Goal: Task Accomplishment & Management: Use online tool/utility

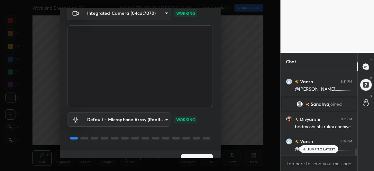
scroll to position [40, 0]
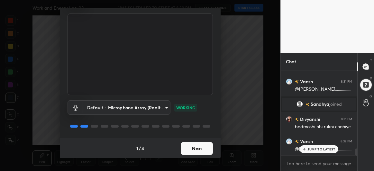
click at [191, 148] on button "Next" at bounding box center [197, 148] width 32 height 13
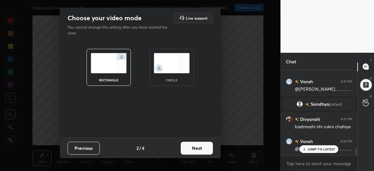
click at [195, 150] on button "Next" at bounding box center [197, 148] width 32 height 13
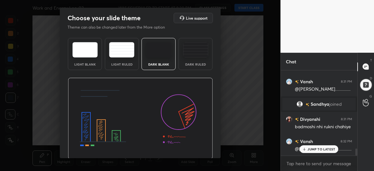
scroll to position [22, 0]
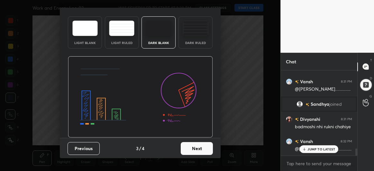
click at [201, 146] on button "Next" at bounding box center [197, 148] width 32 height 13
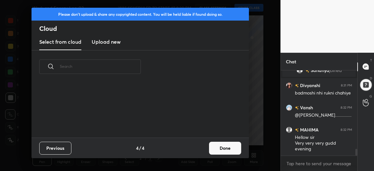
scroll to position [55, 206]
click at [301, 165] on body "1 2 3 4 5 6 7 C X Z C X Z E E Erase all H H Work and Energy Lec-03 WAS SCHEDULE…" at bounding box center [187, 85] width 374 height 171
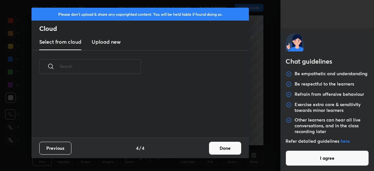
scroll to position [1005, 0]
click at [303, 159] on button "I agree" at bounding box center [327, 158] width 83 height 15
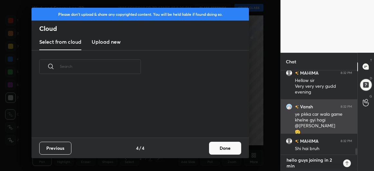
scroll to position [83, 75]
type textarea "hello guys joining in 2 minutes"
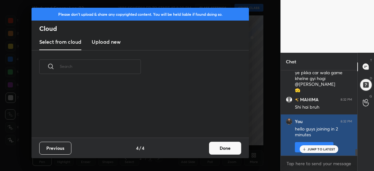
click at [307, 152] on div "JUMP TO LATEST" at bounding box center [319, 149] width 39 height 8
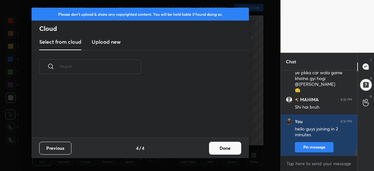
click at [112, 37] on new "Upload new" at bounding box center [106, 42] width 29 height 16
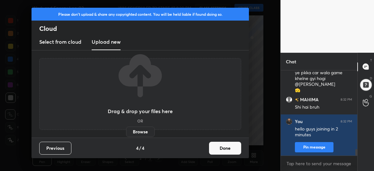
click at [143, 133] on label "Browse" at bounding box center [140, 132] width 29 height 10
click at [126, 133] on input "Browse" at bounding box center [126, 132] width 0 height 10
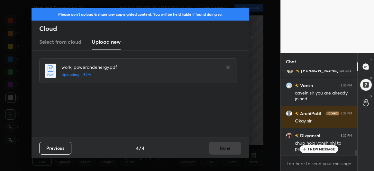
scroll to position [1220, 0]
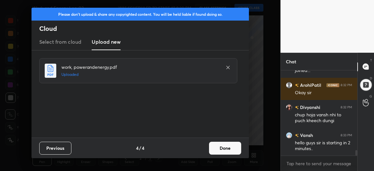
click at [229, 146] on button "Done" at bounding box center [225, 148] width 32 height 13
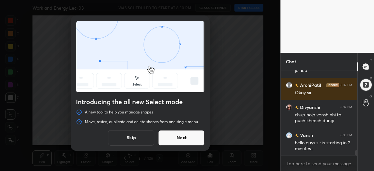
click at [184, 139] on button "Next" at bounding box center [181, 137] width 46 height 15
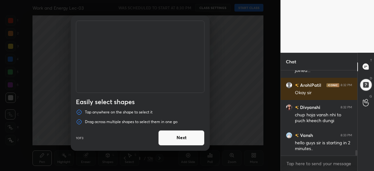
click at [185, 138] on button "Next" at bounding box center [181, 137] width 46 height 15
click at [185, 139] on button "Done" at bounding box center [181, 137] width 46 height 15
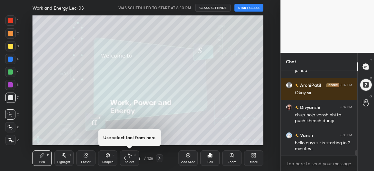
click at [248, 7] on button "START CLASS" at bounding box center [248, 8] width 29 height 8
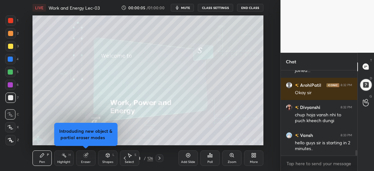
click at [92, 150] on div "Pen P Highlight H Introduding new object & partial eraser modes Eraser Shapes L…" at bounding box center [147, 158] width 231 height 26
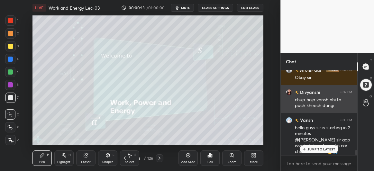
scroll to position [1237, 0]
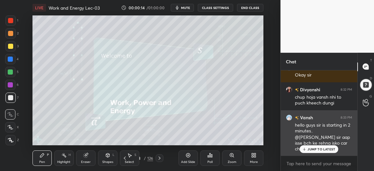
click at [308, 148] on p "JUMP TO LATEST" at bounding box center [321, 149] width 28 height 4
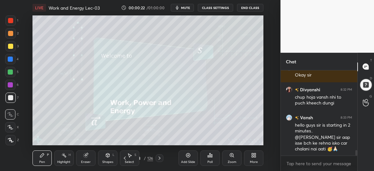
click at [10, 128] on icon at bounding box center [10, 127] width 5 height 4
click at [84, 159] on div "Eraser" at bounding box center [85, 158] width 19 height 15
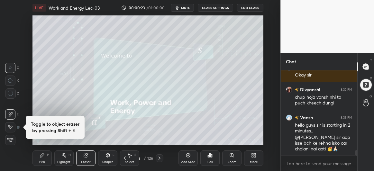
click at [12, 97] on div at bounding box center [10, 93] width 10 height 10
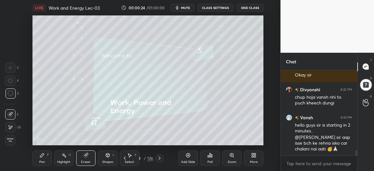
click at [38, 157] on div "Pen P" at bounding box center [41, 158] width 19 height 15
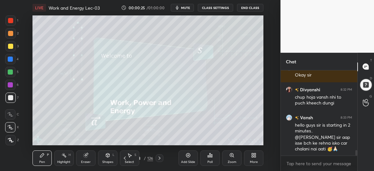
click at [11, 49] on div at bounding box center [10, 46] width 5 height 5
click at [160, 158] on icon at bounding box center [159, 158] width 5 height 5
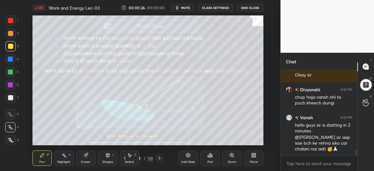
click at [160, 158] on icon at bounding box center [159, 158] width 5 height 5
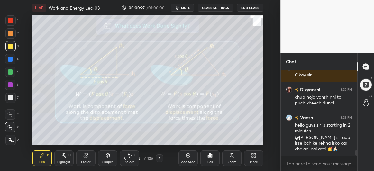
click at [160, 158] on icon at bounding box center [159, 158] width 5 height 5
click at [162, 158] on icon at bounding box center [159, 158] width 5 height 5
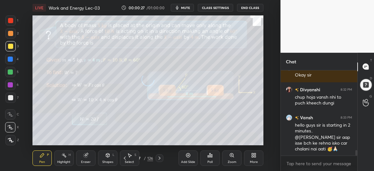
click at [161, 159] on icon at bounding box center [159, 158] width 5 height 5
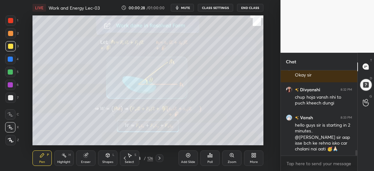
click at [160, 159] on icon at bounding box center [159, 158] width 5 height 5
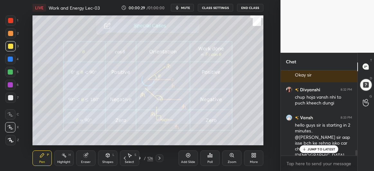
scroll to position [1244, 0]
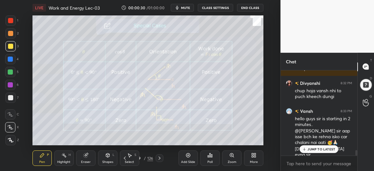
click at [160, 159] on icon at bounding box center [159, 158] width 5 height 5
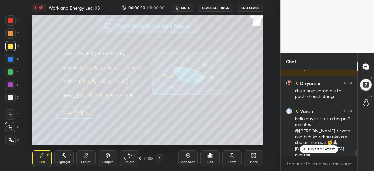
scroll to position [1277, 0]
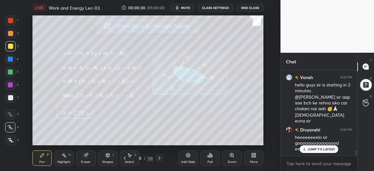
click at [161, 157] on icon at bounding box center [159, 158] width 5 height 5
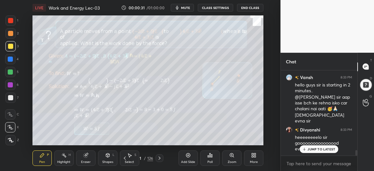
click at [160, 159] on icon at bounding box center [160, 158] width 2 height 3
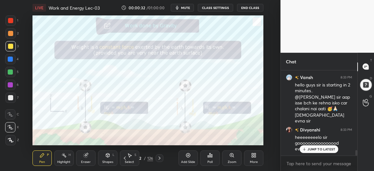
click at [161, 158] on icon at bounding box center [159, 158] width 5 height 5
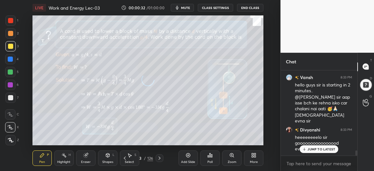
scroll to position [1300, 0]
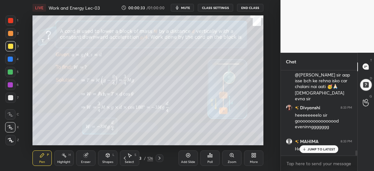
click at [160, 159] on icon at bounding box center [159, 158] width 5 height 5
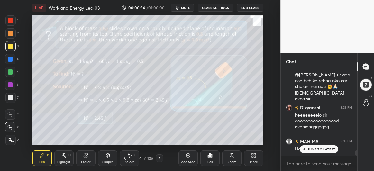
click at [161, 158] on icon at bounding box center [159, 158] width 5 height 5
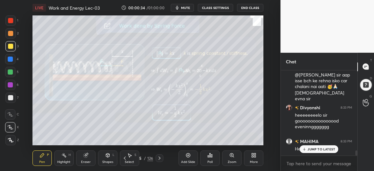
click at [161, 158] on icon at bounding box center [159, 158] width 5 height 5
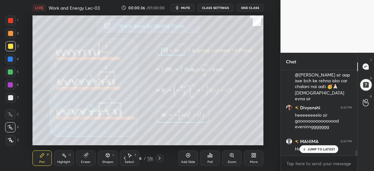
click at [161, 159] on icon at bounding box center [159, 158] width 5 height 5
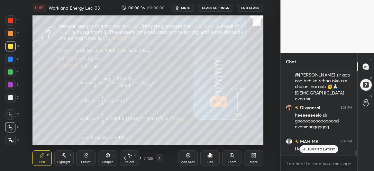
scroll to position [1315, 0]
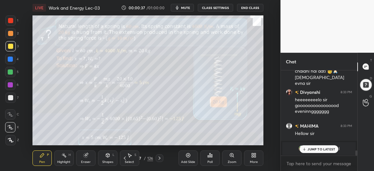
click at [160, 160] on icon at bounding box center [159, 158] width 5 height 5
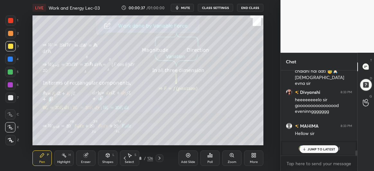
scroll to position [1337, 0]
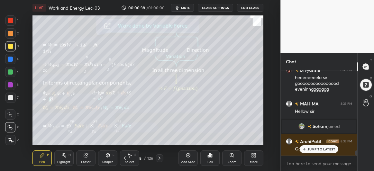
click at [161, 159] on icon at bounding box center [159, 158] width 5 height 5
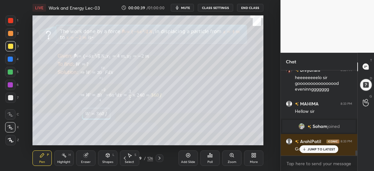
click at [162, 159] on icon at bounding box center [159, 158] width 5 height 5
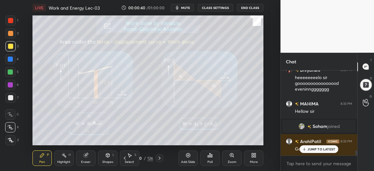
click at [160, 158] on icon at bounding box center [159, 158] width 5 height 5
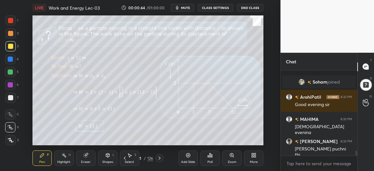
scroll to position [1410, 0]
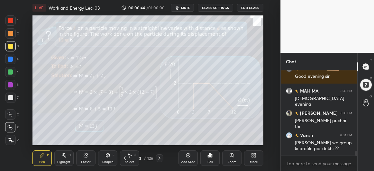
click at [161, 159] on icon at bounding box center [159, 158] width 5 height 5
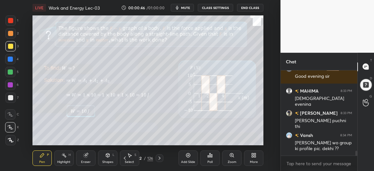
click at [161, 159] on icon at bounding box center [159, 158] width 5 height 5
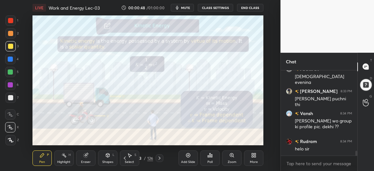
scroll to position [1448, 0]
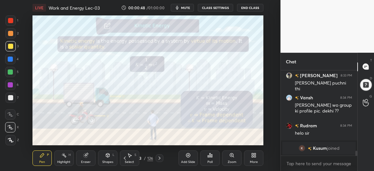
click at [124, 159] on icon at bounding box center [124, 158] width 5 height 5
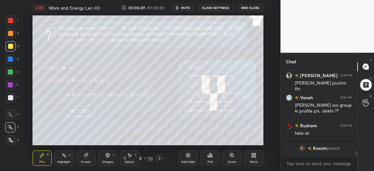
click at [125, 158] on icon at bounding box center [124, 158] width 5 height 5
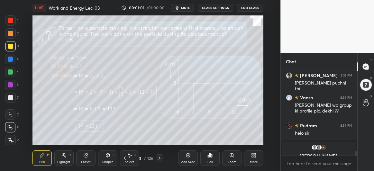
click at [362, 107] on div at bounding box center [366, 103] width 13 height 12
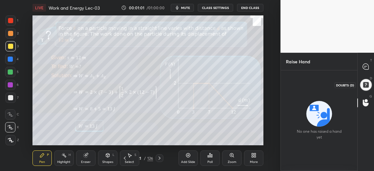
click at [365, 84] on div at bounding box center [366, 85] width 18 height 18
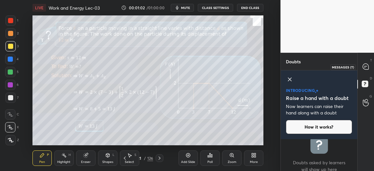
click at [366, 63] on div at bounding box center [366, 67] width 13 height 12
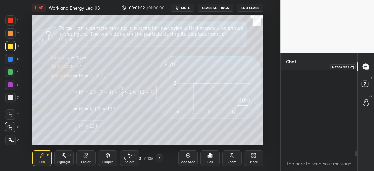
scroll to position [84, 75]
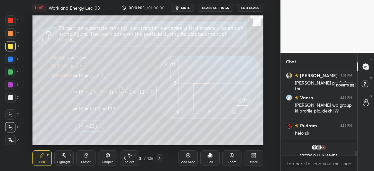
click at [362, 85] on rect at bounding box center [365, 84] width 6 height 6
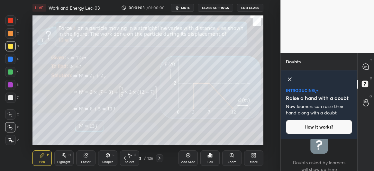
click at [288, 79] on icon at bounding box center [290, 80] width 8 height 8
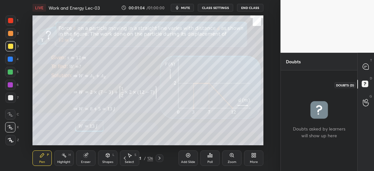
click at [364, 80] on icon at bounding box center [366, 85] width 12 height 12
click at [363, 86] on rect at bounding box center [365, 84] width 6 height 6
click at [364, 67] on icon at bounding box center [366, 67] width 6 height 6
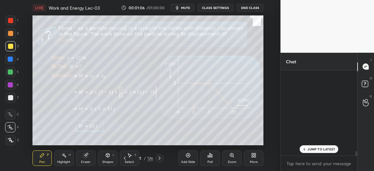
scroll to position [84, 75]
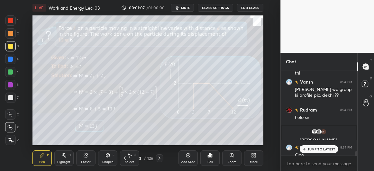
click at [324, 149] on p "JUMP TO LATEST" at bounding box center [321, 149] width 28 height 4
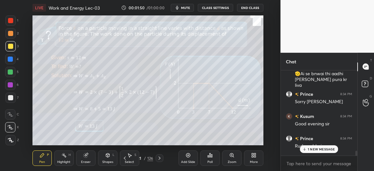
scroll to position [1785, 0]
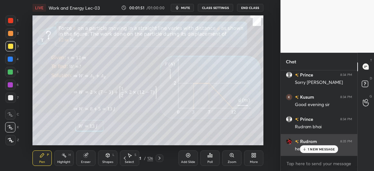
click at [314, 150] on p "1 NEW MESSAGE" at bounding box center [321, 149] width 27 height 4
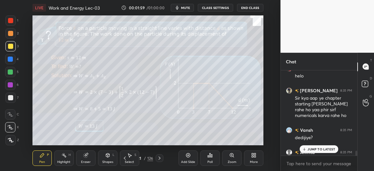
scroll to position [1881, 0]
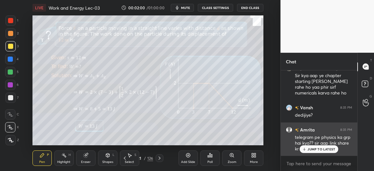
click at [316, 148] on p "JUMP TO LATEST" at bounding box center [321, 149] width 28 height 4
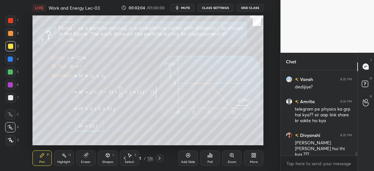
scroll to position [1931, 0]
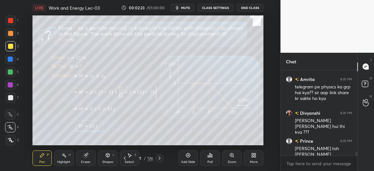
click at [12, 36] on div at bounding box center [10, 33] width 10 height 10
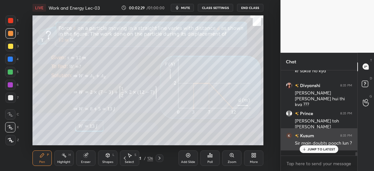
click at [321, 148] on p "JUMP TO LATEST" at bounding box center [321, 149] width 28 height 4
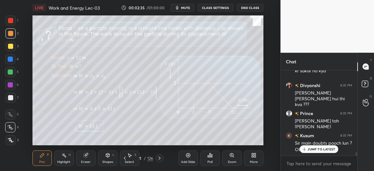
scroll to position [1965, 0]
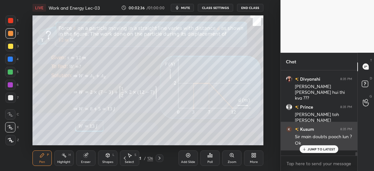
click at [313, 151] on div "JUMP TO LATEST" at bounding box center [319, 149] width 39 height 8
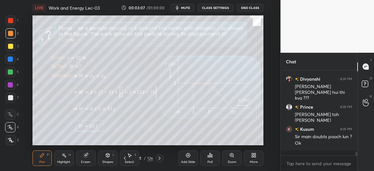
click at [159, 156] on icon at bounding box center [159, 158] width 5 height 5
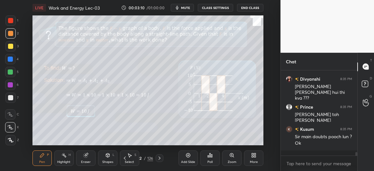
click at [160, 158] on icon at bounding box center [160, 158] width 2 height 3
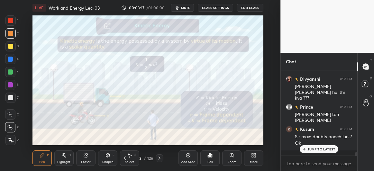
scroll to position [1981, 0]
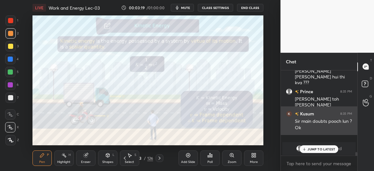
click at [312, 149] on p "JUMP TO LATEST" at bounding box center [321, 149] width 28 height 4
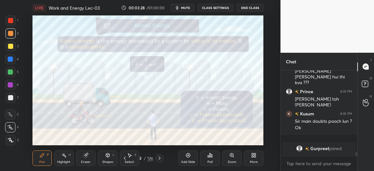
click at [9, 21] on div at bounding box center [10, 20] width 5 height 5
click at [85, 157] on icon at bounding box center [85, 155] width 5 height 5
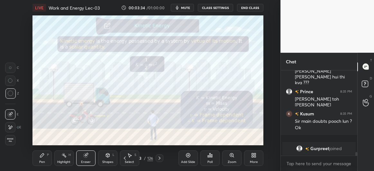
click at [42, 163] on div "Pen" at bounding box center [42, 161] width 6 height 3
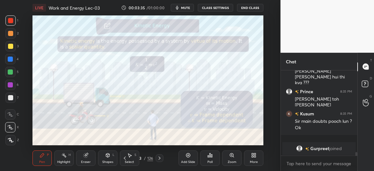
click at [113, 157] on div "L" at bounding box center [114, 154] width 2 height 3
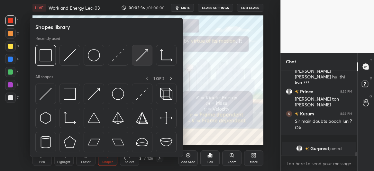
click at [147, 53] on img at bounding box center [142, 55] width 12 height 12
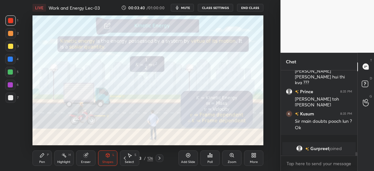
click at [41, 157] on icon at bounding box center [42, 155] width 4 height 4
click at [12, 140] on icon at bounding box center [10, 140] width 5 height 4
click at [108, 156] on icon at bounding box center [108, 156] width 0 height 2
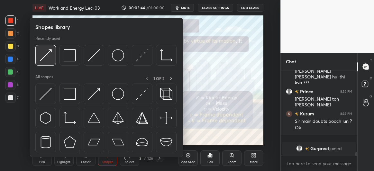
click at [42, 59] on img at bounding box center [46, 55] width 12 height 12
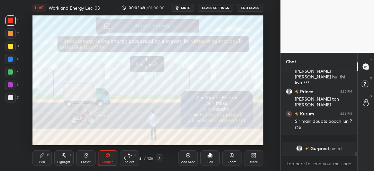
click at [43, 163] on div "Pen" at bounding box center [42, 161] width 6 height 3
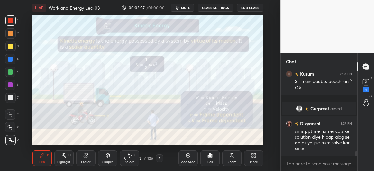
scroll to position [1620, 0]
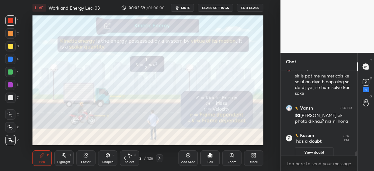
click at [367, 85] on rect at bounding box center [366, 82] width 6 height 6
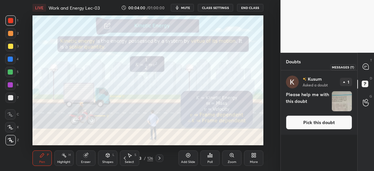
click at [369, 71] on div at bounding box center [366, 67] width 13 height 12
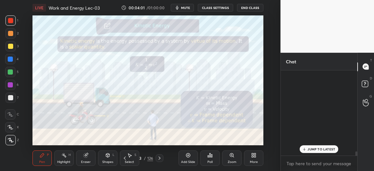
scroll to position [84, 75]
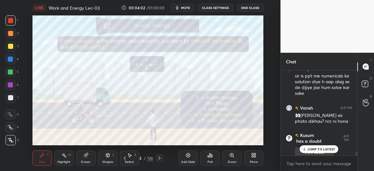
click at [313, 148] on p "JUMP TO LATEST" at bounding box center [321, 149] width 28 height 4
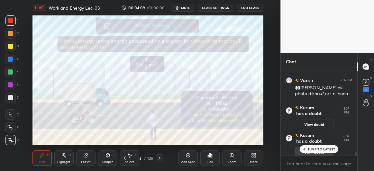
click at [322, 149] on p "JUMP TO LATEST" at bounding box center [321, 149] width 28 height 4
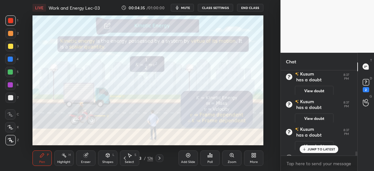
scroll to position [1661, 0]
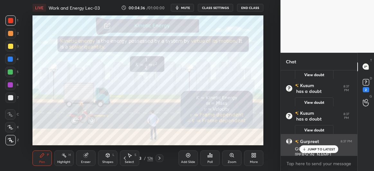
click at [311, 149] on p "JUMP TO LATEST" at bounding box center [321, 149] width 28 height 4
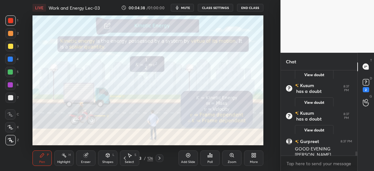
click at [160, 156] on icon at bounding box center [159, 158] width 5 height 5
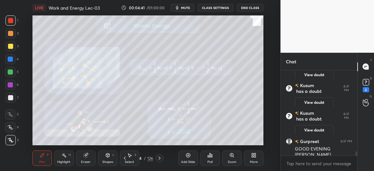
click at [12, 51] on div "3" at bounding box center [11, 47] width 13 height 13
click at [122, 159] on icon at bounding box center [124, 158] width 5 height 5
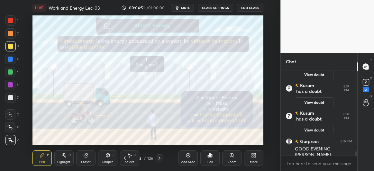
click at [160, 157] on icon at bounding box center [159, 158] width 5 height 5
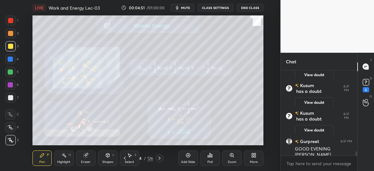
click at [192, 155] on div "Add Slide" at bounding box center [187, 158] width 19 height 15
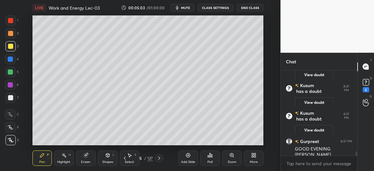
click at [9, 74] on div at bounding box center [10, 71] width 5 height 5
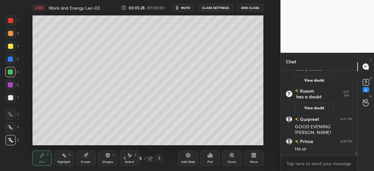
click at [9, 100] on div at bounding box center [10, 98] width 10 height 10
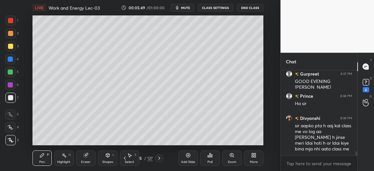
click at [6, 35] on div at bounding box center [10, 33] width 10 height 10
click at [159, 158] on icon at bounding box center [159, 158] width 5 height 5
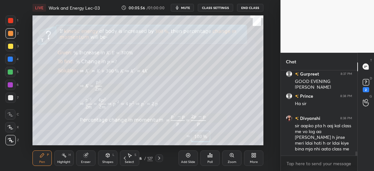
click at [124, 158] on icon at bounding box center [124, 158] width 5 height 5
click at [189, 154] on icon at bounding box center [188, 155] width 5 height 5
click at [9, 99] on div at bounding box center [10, 97] width 5 height 5
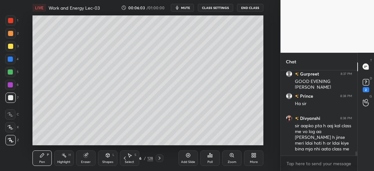
click at [12, 60] on div at bounding box center [10, 59] width 5 height 5
click at [12, 129] on icon at bounding box center [10, 127] width 6 height 5
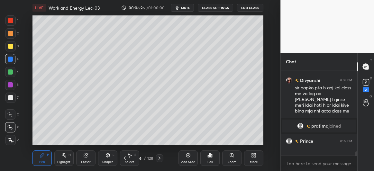
scroll to position [1741, 0]
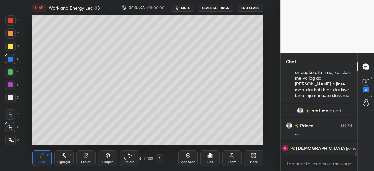
click at [12, 74] on div at bounding box center [10, 71] width 5 height 5
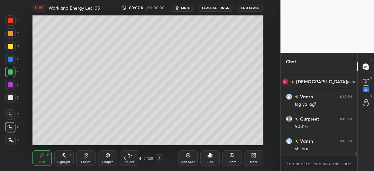
scroll to position [1811, 0]
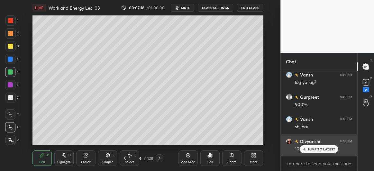
click at [311, 149] on p "JUMP TO LATEST" at bounding box center [321, 149] width 28 height 4
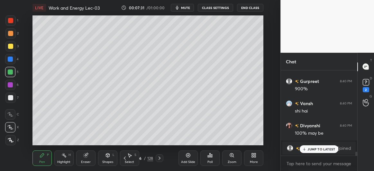
scroll to position [1849, 0]
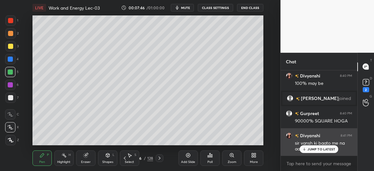
click at [318, 148] on p "JUMP TO LATEST" at bounding box center [321, 149] width 28 height 4
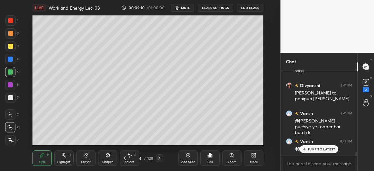
scroll to position [2050, 0]
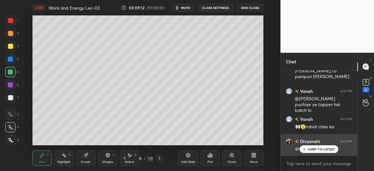
click at [316, 151] on p "JUMP TO LATEST" at bounding box center [321, 149] width 28 height 4
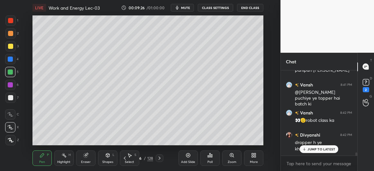
scroll to position [2079, 0]
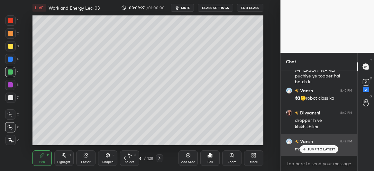
click at [320, 149] on p "JUMP TO LATEST" at bounding box center [321, 149] width 28 height 4
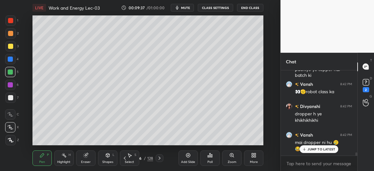
scroll to position [2108, 0]
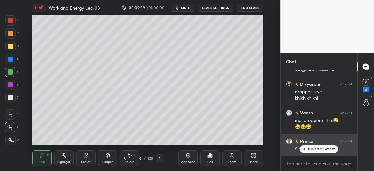
click at [323, 150] on p "JUMP TO LATEST" at bounding box center [321, 149] width 28 height 4
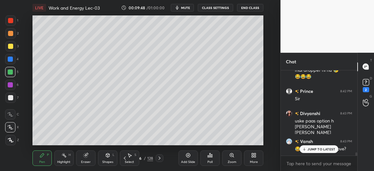
scroll to position [2180, 0]
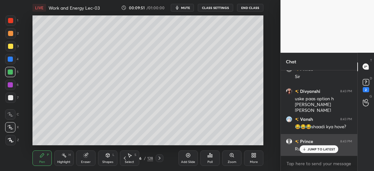
click at [310, 153] on div "JUMP TO LATEST" at bounding box center [319, 149] width 39 height 8
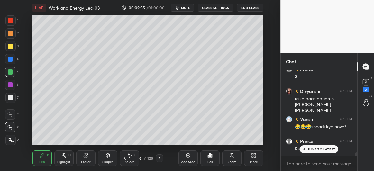
scroll to position [2202, 0]
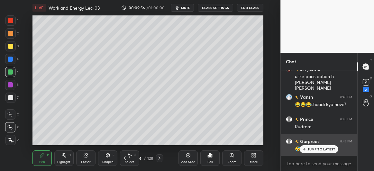
click at [306, 152] on div "JUMP TO LATEST" at bounding box center [319, 149] width 39 height 8
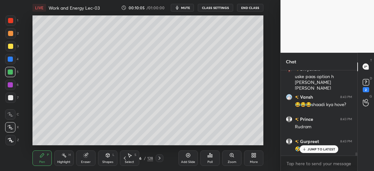
scroll to position [2224, 0]
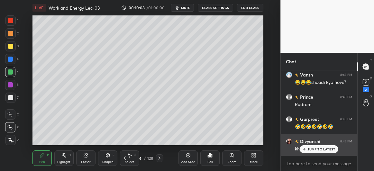
click at [316, 151] on p "JUMP TO LATEST" at bounding box center [321, 149] width 28 height 4
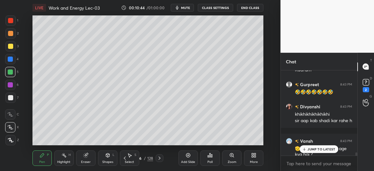
scroll to position [2281, 0]
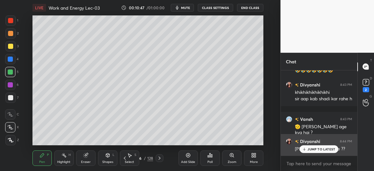
click at [313, 150] on p "JUMP TO LATEST" at bounding box center [321, 149] width 28 height 4
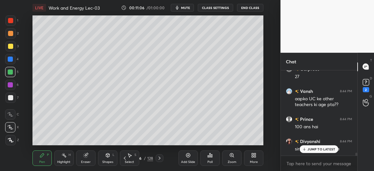
scroll to position [2398, 0]
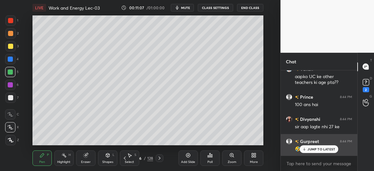
click at [321, 147] on p "JUMP TO LATEST" at bounding box center [321, 149] width 28 height 4
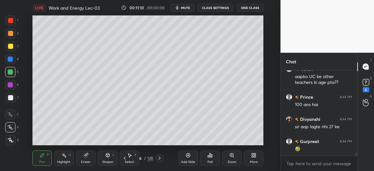
click at [13, 98] on div at bounding box center [10, 97] width 5 height 5
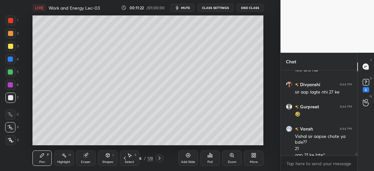
scroll to position [2439, 0]
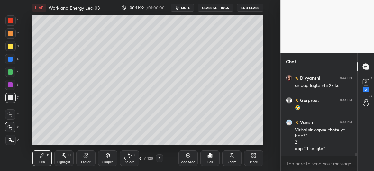
click at [8, 60] on div at bounding box center [10, 59] width 5 height 5
click at [11, 49] on div at bounding box center [10, 46] width 10 height 10
click at [7, 51] on div at bounding box center [10, 46] width 10 height 10
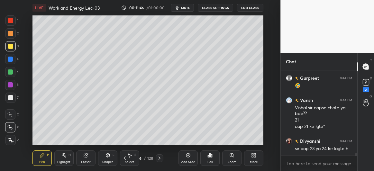
click at [10, 98] on div at bounding box center [10, 97] width 5 height 5
click at [9, 85] on div at bounding box center [10, 84] width 5 height 5
click at [12, 61] on div at bounding box center [10, 59] width 5 height 5
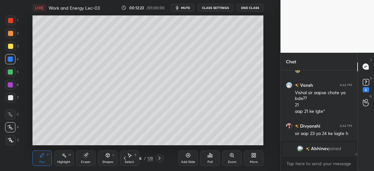
click at [11, 87] on div at bounding box center [10, 84] width 5 height 5
click at [10, 100] on div at bounding box center [10, 97] width 5 height 5
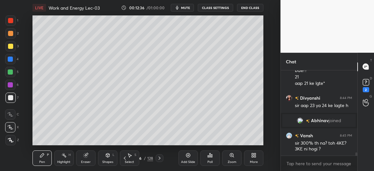
click at [184, 157] on div "Add Slide" at bounding box center [187, 158] width 19 height 15
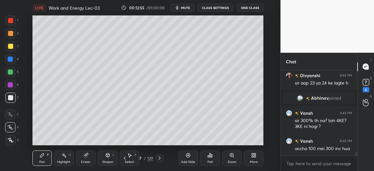
scroll to position [2263, 0]
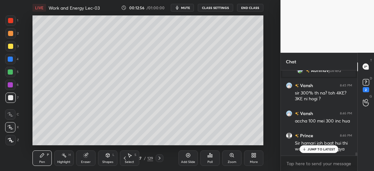
click at [124, 159] on icon at bounding box center [124, 158] width 5 height 5
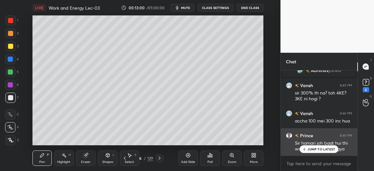
click at [307, 148] on div "JUMP TO LATEST" at bounding box center [319, 149] width 39 height 8
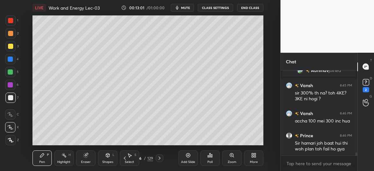
click at [159, 158] on icon at bounding box center [159, 158] width 5 height 5
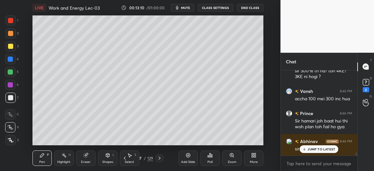
click at [325, 151] on p "JUMP TO LATEST" at bounding box center [321, 149] width 28 height 4
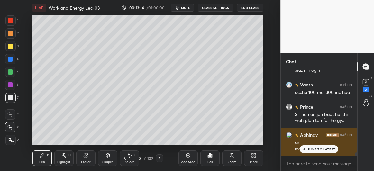
click at [309, 148] on p "JUMP TO LATEST" at bounding box center [321, 149] width 28 height 4
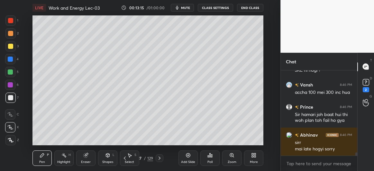
scroll to position [2320, 0]
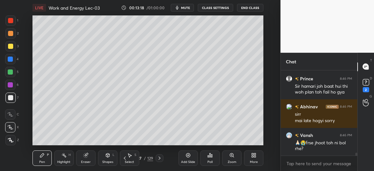
click at [158, 158] on icon at bounding box center [159, 158] width 5 height 5
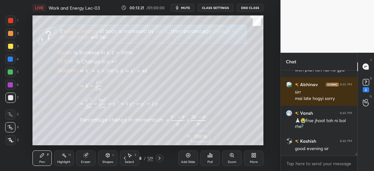
click at [187, 155] on icon at bounding box center [188, 155] width 5 height 5
click at [11, 44] on div at bounding box center [10, 46] width 5 height 5
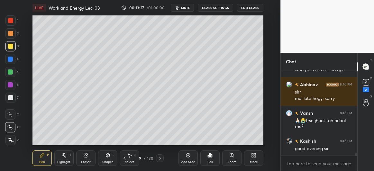
click at [10, 60] on div at bounding box center [10, 59] width 5 height 5
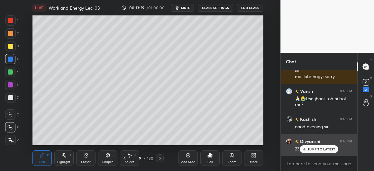
click at [316, 149] on p "JUMP TO LATEST" at bounding box center [321, 149] width 28 height 4
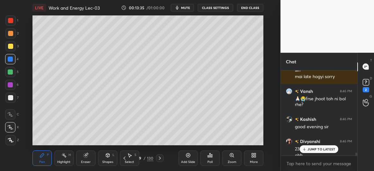
scroll to position [2370, 0]
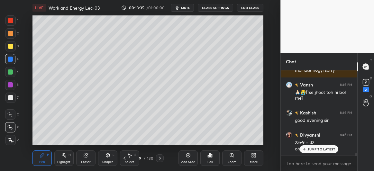
click at [107, 153] on icon at bounding box center [107, 155] width 5 height 5
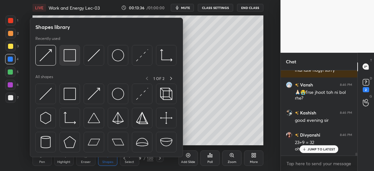
click at [69, 59] on img at bounding box center [70, 55] width 12 height 12
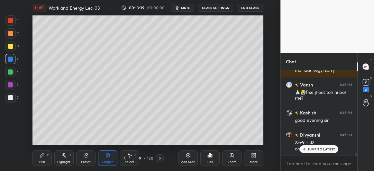
click at [40, 156] on icon at bounding box center [42, 155] width 5 height 5
click at [10, 97] on div at bounding box center [10, 97] width 5 height 5
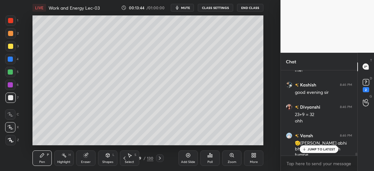
scroll to position [2449, 0]
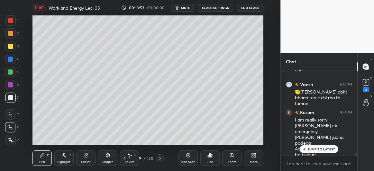
click at [9, 76] on div at bounding box center [10, 72] width 10 height 10
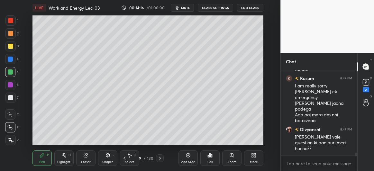
click at [9, 59] on div at bounding box center [10, 59] width 5 height 5
click at [11, 86] on div at bounding box center [10, 84] width 5 height 5
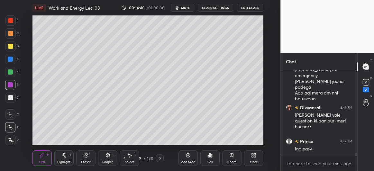
click at [11, 48] on div at bounding box center [10, 46] width 5 height 5
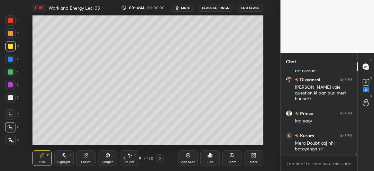
scroll to position [2556, 0]
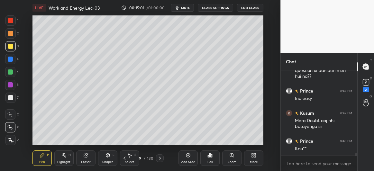
click at [8, 72] on div at bounding box center [10, 71] width 5 height 5
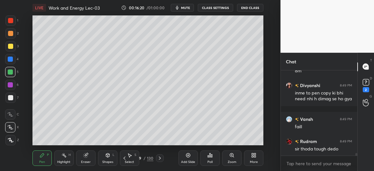
scroll to position [2700, 0]
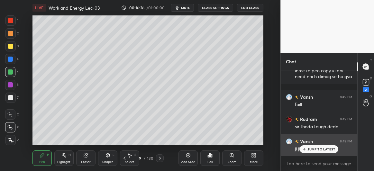
click at [310, 148] on p "JUMP TO LATEST" at bounding box center [321, 149] width 28 height 4
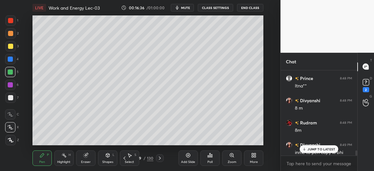
click at [309, 149] on p "JUMP TO LATEST" at bounding box center [321, 149] width 28 height 4
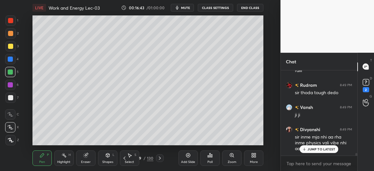
scroll to position [2756, 0]
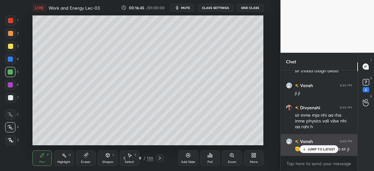
click at [313, 149] on p "JUMP TO LATEST" at bounding box center [321, 149] width 28 height 4
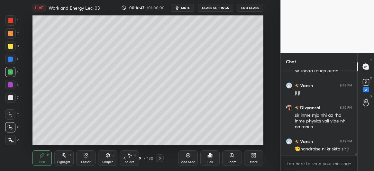
scroll to position [2772, 0]
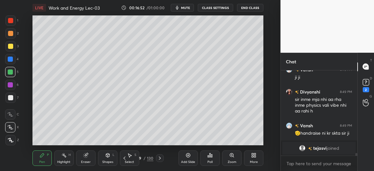
click at [156, 156] on div at bounding box center [160, 158] width 8 height 8
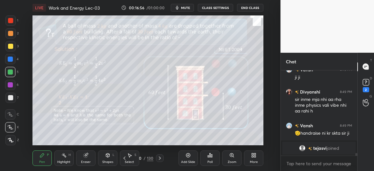
click at [12, 34] on div at bounding box center [10, 33] width 5 height 5
click at [11, 31] on div at bounding box center [10, 33] width 5 height 5
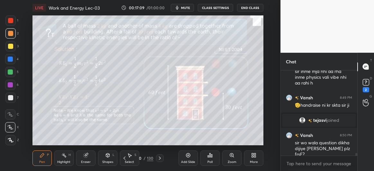
click at [188, 157] on icon at bounding box center [188, 155] width 4 height 4
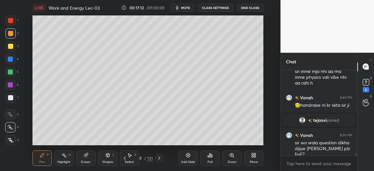
click at [103, 156] on div "Shapes L" at bounding box center [107, 158] width 19 height 15
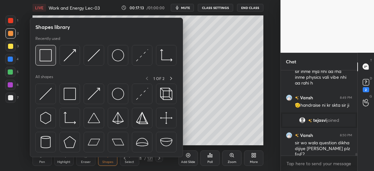
click at [43, 53] on img at bounding box center [46, 55] width 12 height 12
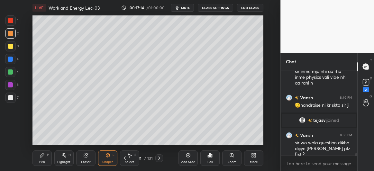
click at [10, 73] on div at bounding box center [10, 71] width 5 height 5
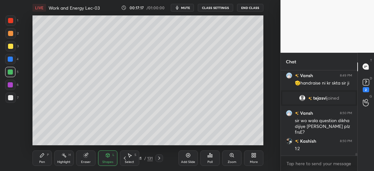
scroll to position [2716, 0]
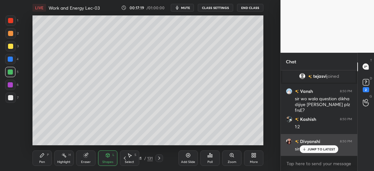
click at [312, 150] on p "JUMP TO LATEST" at bounding box center [321, 149] width 28 height 4
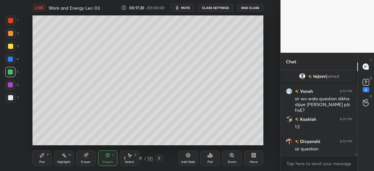
click at [39, 157] on div "Pen P" at bounding box center [41, 158] width 19 height 15
click at [11, 96] on div at bounding box center [10, 97] width 5 height 5
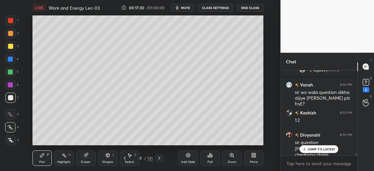
click at [11, 60] on div at bounding box center [10, 59] width 5 height 5
click at [9, 46] on div at bounding box center [10, 46] width 5 height 5
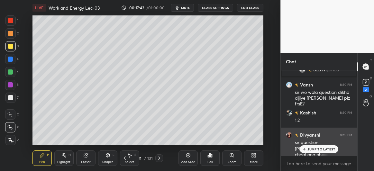
click at [318, 152] on div "JUMP TO LATEST" at bounding box center [319, 149] width 39 height 8
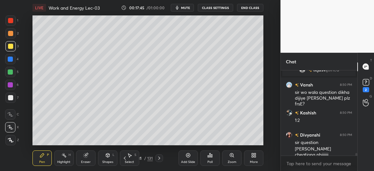
click at [9, 93] on div at bounding box center [10, 98] width 10 height 10
click at [11, 61] on div at bounding box center [10, 59] width 5 height 5
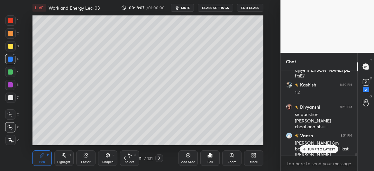
click at [82, 158] on div "Eraser" at bounding box center [85, 158] width 19 height 15
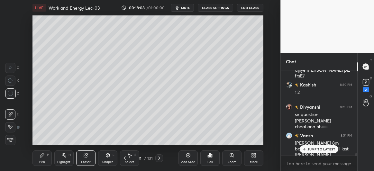
click at [9, 69] on icon at bounding box center [10, 68] width 3 height 3
click at [41, 158] on div "Pen P" at bounding box center [41, 158] width 19 height 15
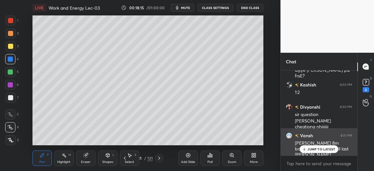
click at [313, 149] on p "JUMP TO LATEST" at bounding box center [321, 149] width 28 height 4
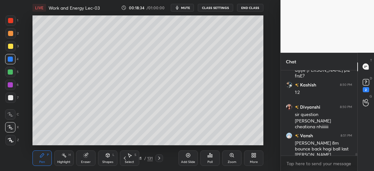
click at [11, 84] on div at bounding box center [10, 84] width 5 height 5
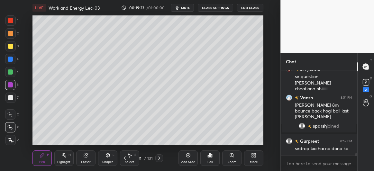
scroll to position [2639, 0]
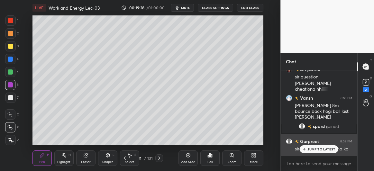
click at [309, 150] on p "JUMP TO LATEST" at bounding box center [321, 149] width 28 height 4
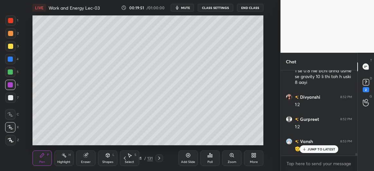
scroll to position [2773, 0]
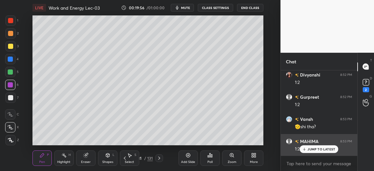
click at [307, 151] on div "JUMP TO LATEST" at bounding box center [319, 149] width 39 height 8
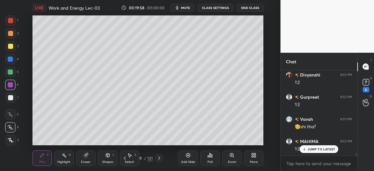
scroll to position [2795, 0]
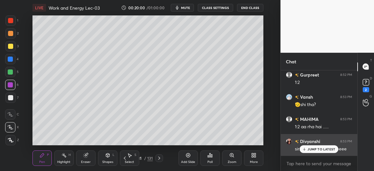
click at [307, 147] on div "JUMP TO LATEST" at bounding box center [319, 149] width 39 height 8
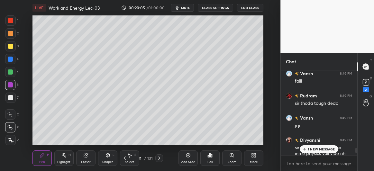
click at [307, 149] on icon at bounding box center [305, 149] width 4 height 4
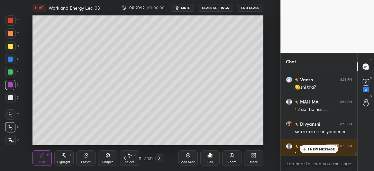
scroll to position [2963, 0]
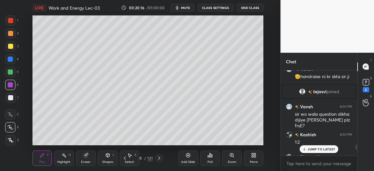
click at [309, 149] on p "JUMP TO LATEST" at bounding box center [321, 149] width 28 height 4
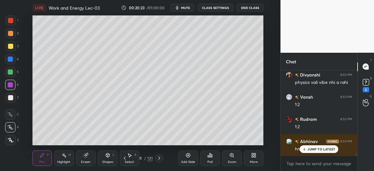
scroll to position [3029, 0]
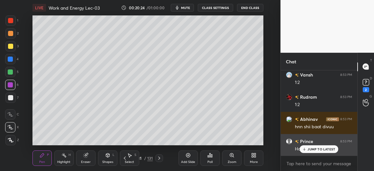
click at [316, 150] on p "JUMP TO LATEST" at bounding box center [321, 149] width 28 height 4
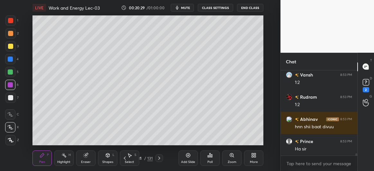
scroll to position [3036, 0]
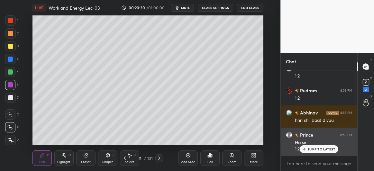
click at [308, 148] on p "JUMP TO LATEST" at bounding box center [321, 149] width 28 height 4
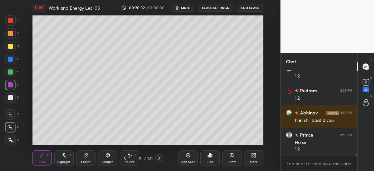
click at [159, 157] on icon at bounding box center [159, 158] width 5 height 5
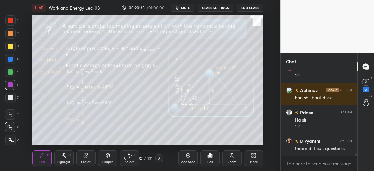
scroll to position [3080, 0]
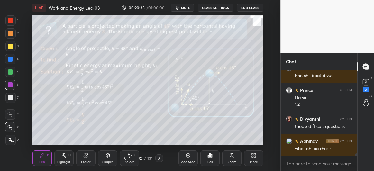
click at [10, 134] on div "Z" at bounding box center [12, 139] width 14 height 13
click at [13, 46] on div at bounding box center [10, 46] width 10 height 10
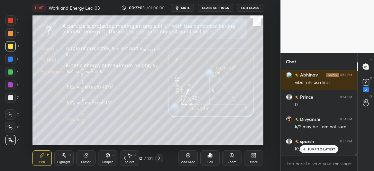
scroll to position [3169, 0]
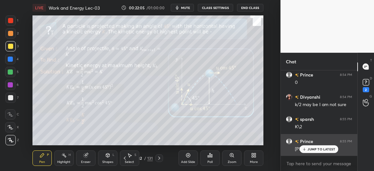
click at [310, 150] on p "JUMP TO LATEST" at bounding box center [321, 149] width 28 height 4
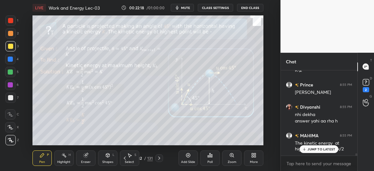
scroll to position [3248, 0]
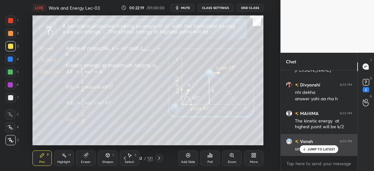
click at [316, 149] on p "JUMP TO LATEST" at bounding box center [321, 149] width 28 height 4
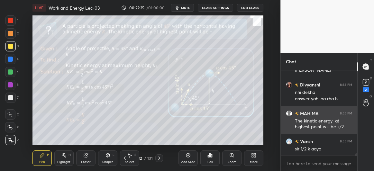
scroll to position [3270, 0]
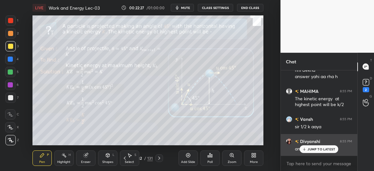
click at [306, 149] on icon at bounding box center [304, 149] width 4 height 4
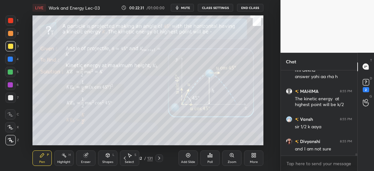
scroll to position [3292, 0]
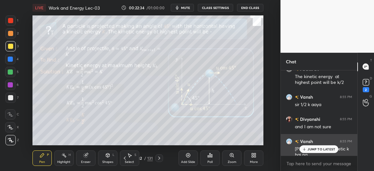
click at [310, 150] on p "JUMP TO LATEST" at bounding box center [321, 149] width 28 height 4
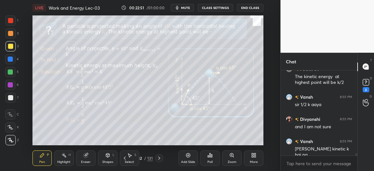
scroll to position [3315, 0]
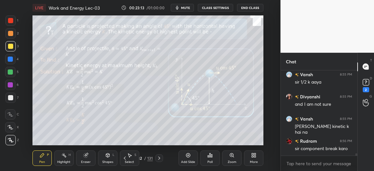
click at [12, 86] on div at bounding box center [10, 84] width 5 height 5
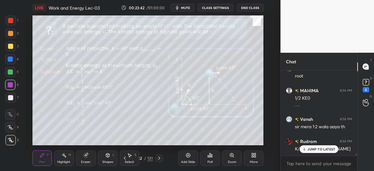
scroll to position [3460, 0]
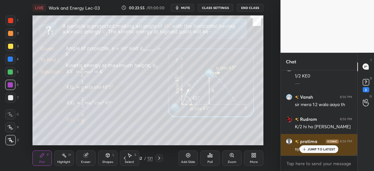
click at [307, 149] on div "JUMP TO LATEST" at bounding box center [319, 149] width 39 height 8
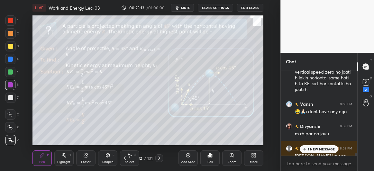
scroll to position [3680, 0]
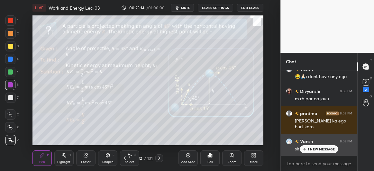
click at [312, 149] on p "1 NEW MESSAGE" at bounding box center [321, 149] width 27 height 4
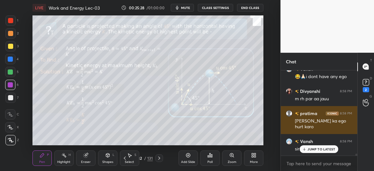
scroll to position [3702, 0]
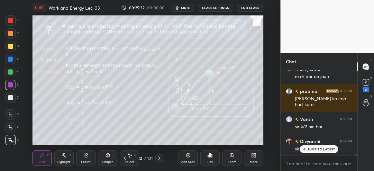
click at [313, 147] on p "JUMP TO LATEST" at bounding box center [321, 149] width 28 height 4
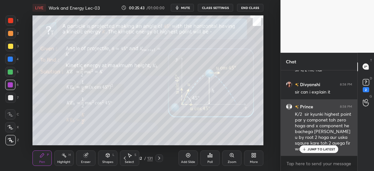
click at [313, 150] on p "JUMP TO LATEST" at bounding box center [321, 149] width 28 height 4
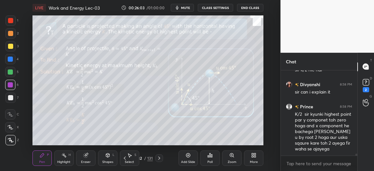
click at [86, 160] on div "Eraser" at bounding box center [85, 158] width 19 height 15
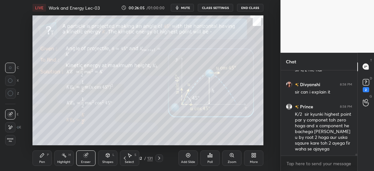
click at [11, 95] on icon at bounding box center [11, 94] width 6 height 6
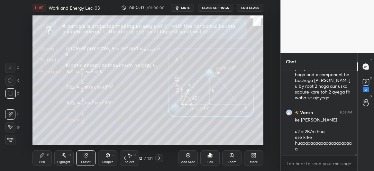
scroll to position [3832, 0]
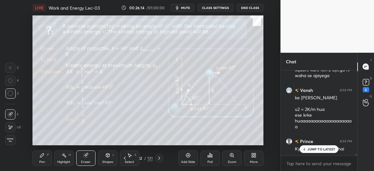
click at [44, 156] on icon at bounding box center [42, 155] width 5 height 5
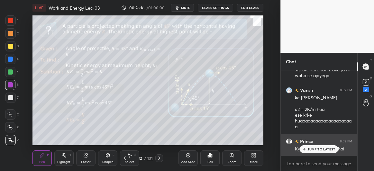
click at [318, 152] on div "JUMP TO LATEST" at bounding box center [319, 149] width 39 height 8
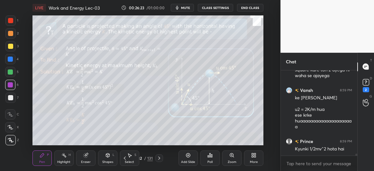
click at [14, 99] on div at bounding box center [10, 98] width 10 height 10
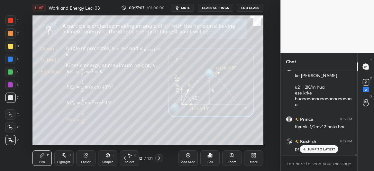
click at [11, 73] on div at bounding box center [10, 71] width 5 height 5
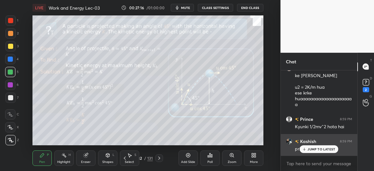
click at [317, 147] on p "JUMP TO LATEST" at bounding box center [321, 149] width 28 height 4
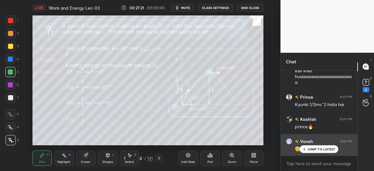
click at [324, 150] on p "JUMP TO LATEST" at bounding box center [321, 149] width 28 height 4
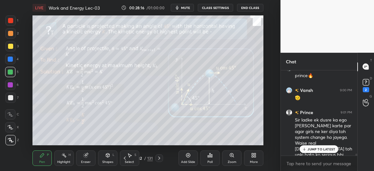
scroll to position [3956, 0]
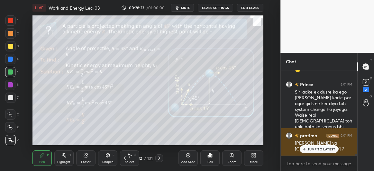
click at [315, 147] on p "JUMP TO LATEST" at bounding box center [321, 149] width 28 height 4
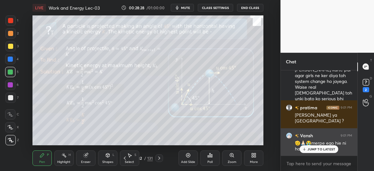
click at [310, 150] on p "JUMP TO LATEST" at bounding box center [321, 149] width 28 height 4
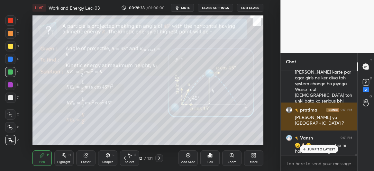
scroll to position [3984, 0]
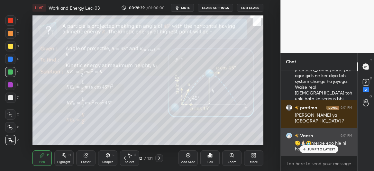
click at [309, 148] on p "JUMP TO LATEST" at bounding box center [321, 149] width 28 height 4
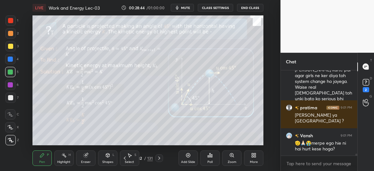
click at [159, 157] on icon at bounding box center [159, 158] width 2 height 3
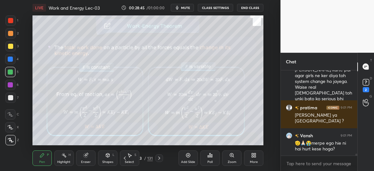
click at [127, 157] on icon at bounding box center [124, 158] width 5 height 5
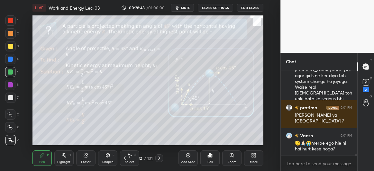
click at [88, 161] on div "Eraser" at bounding box center [86, 161] width 10 height 3
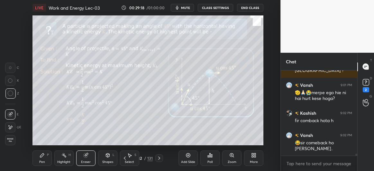
scroll to position [4068, 0]
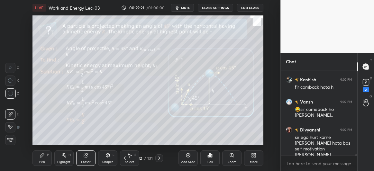
click at [41, 161] on div "Pen" at bounding box center [42, 161] width 6 height 3
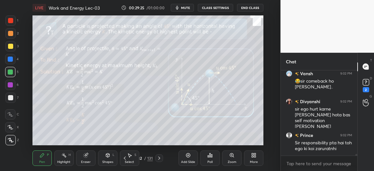
scroll to position [4111, 0]
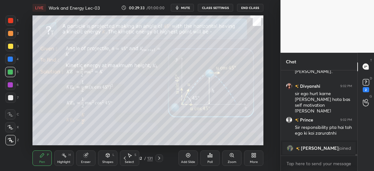
click at [159, 159] on icon at bounding box center [159, 158] width 5 height 5
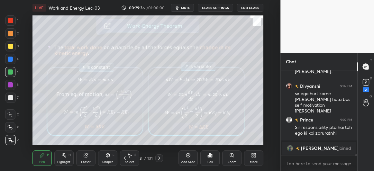
click at [8, 30] on div at bounding box center [10, 33] width 10 height 10
click at [125, 156] on icon at bounding box center [124, 158] width 5 height 5
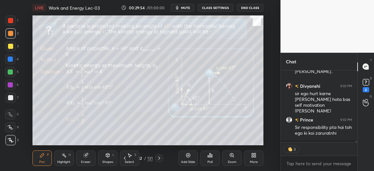
click at [189, 155] on icon at bounding box center [188, 155] width 5 height 5
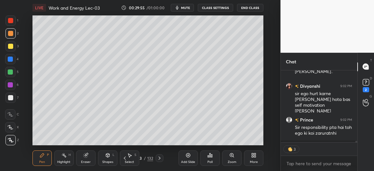
click at [109, 158] on icon at bounding box center [107, 155] width 5 height 5
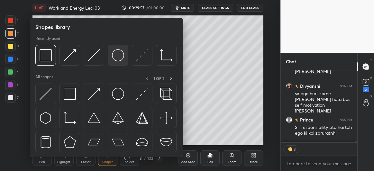
click at [116, 58] on img at bounding box center [118, 55] width 12 height 12
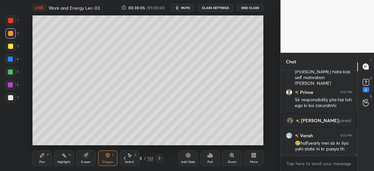
click at [40, 154] on icon at bounding box center [42, 155] width 5 height 5
click at [14, 99] on div at bounding box center [10, 98] width 10 height 10
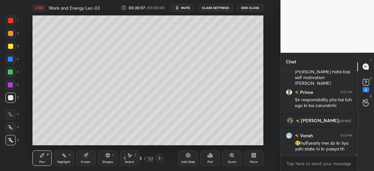
scroll to position [3695, 0]
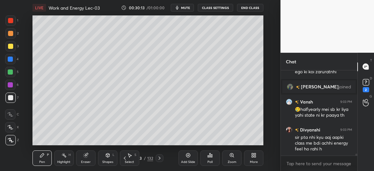
click at [8, 86] on div at bounding box center [10, 84] width 5 height 5
click at [109, 158] on div "Shapes L" at bounding box center [107, 158] width 19 height 15
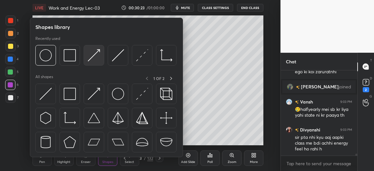
click at [95, 55] on img at bounding box center [94, 55] width 12 height 12
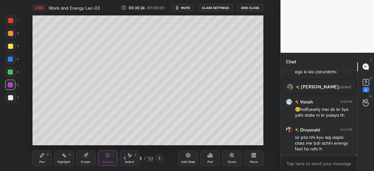
click at [8, 70] on div at bounding box center [10, 71] width 5 height 5
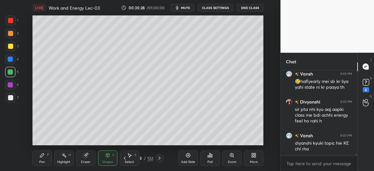
click at [32, 156] on div "LIVE Work and Energy Lec-03 00:30:28 / 01:00:00 mute CLASS SETTINGS End Class S…" at bounding box center [148, 85] width 255 height 171
click at [43, 157] on icon at bounding box center [42, 155] width 5 height 5
click at [12, 86] on div at bounding box center [10, 84] width 5 height 5
click at [9, 62] on div at bounding box center [10, 59] width 10 height 10
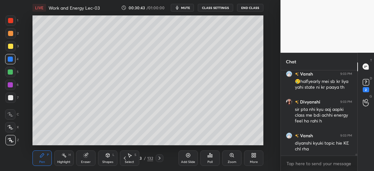
scroll to position [3746, 0]
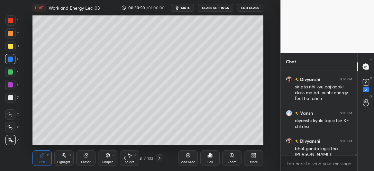
click at [9, 73] on div at bounding box center [10, 71] width 5 height 5
click at [11, 98] on div at bounding box center [10, 97] width 5 height 5
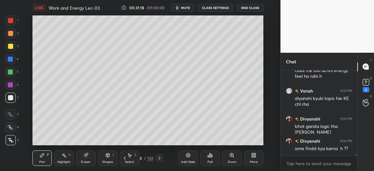
click at [12, 47] on div at bounding box center [10, 46] width 5 height 5
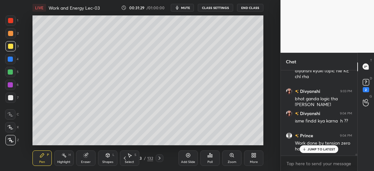
click at [191, 157] on div "Add Slide" at bounding box center [187, 158] width 19 height 15
click at [10, 71] on div at bounding box center [10, 71] width 5 height 5
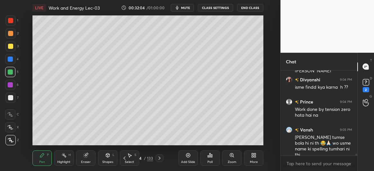
click at [11, 98] on div at bounding box center [10, 97] width 5 height 5
click at [10, 100] on div at bounding box center [10, 97] width 5 height 5
click at [11, 87] on div at bounding box center [10, 84] width 5 height 5
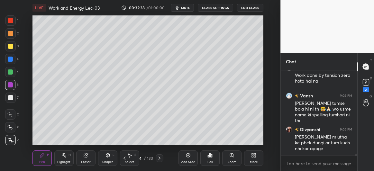
scroll to position [3886, 0]
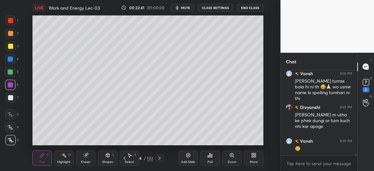
click at [9, 99] on div at bounding box center [10, 97] width 5 height 5
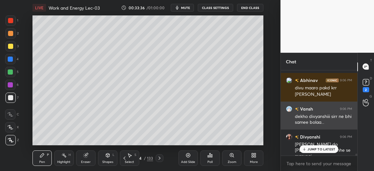
scroll to position [3998, 0]
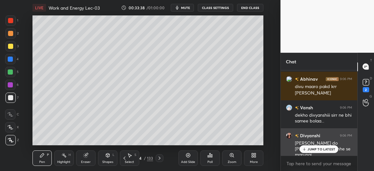
click at [320, 145] on div "[PERSON_NAME] do [PERSON_NAME] achhe se marungi" at bounding box center [323, 149] width 57 height 18
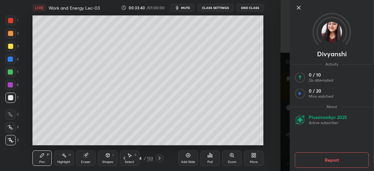
click at [299, 9] on icon at bounding box center [299, 8] width 8 height 8
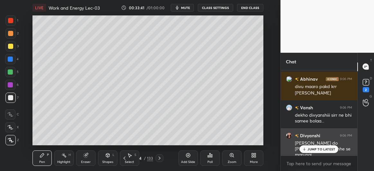
click at [308, 150] on p "JUMP TO LATEST" at bounding box center [321, 149] width 28 height 4
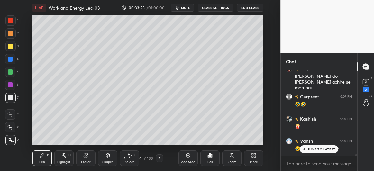
scroll to position [4087, 0]
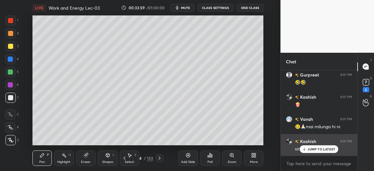
click at [317, 152] on div "JUMP TO LATEST" at bounding box center [319, 149] width 39 height 8
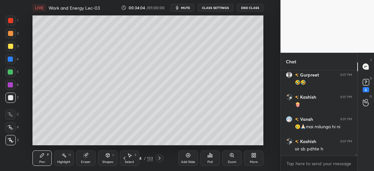
scroll to position [4109, 0]
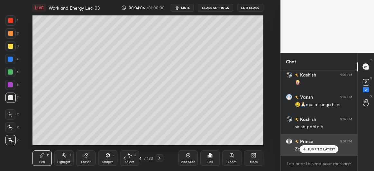
click at [321, 149] on p "JUMP TO LATEST" at bounding box center [321, 149] width 28 height 4
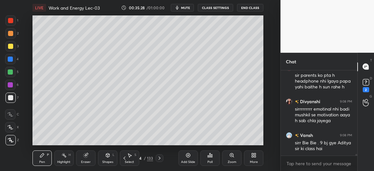
scroll to position [4350, 0]
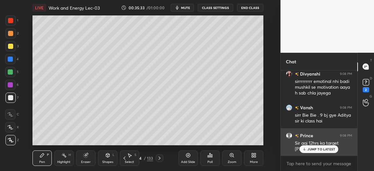
click at [315, 149] on p "JUMP TO LATEST" at bounding box center [321, 149] width 28 height 4
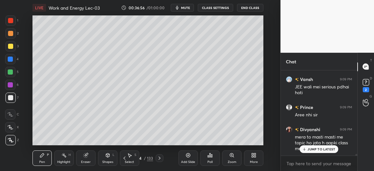
scroll to position [4434, 0]
click at [11, 129] on icon at bounding box center [10, 127] width 5 height 4
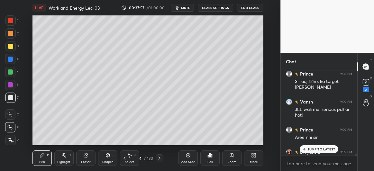
click at [309, 149] on p "JUMP TO LATEST" at bounding box center [321, 149] width 28 height 4
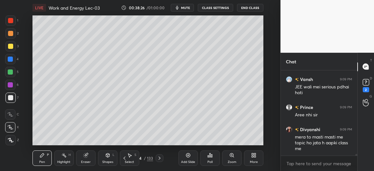
click at [160, 158] on icon at bounding box center [160, 158] width 2 height 3
click at [9, 47] on div at bounding box center [10, 46] width 5 height 5
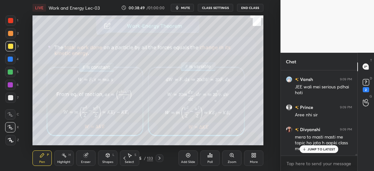
scroll to position [4462, 0]
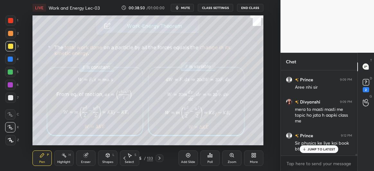
click at [89, 159] on div "Eraser" at bounding box center [85, 158] width 19 height 15
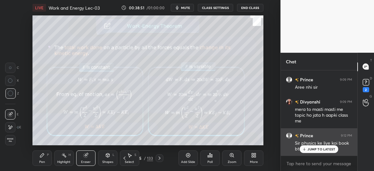
click at [324, 150] on p "JUMP TO LATEST" at bounding box center [321, 149] width 28 height 4
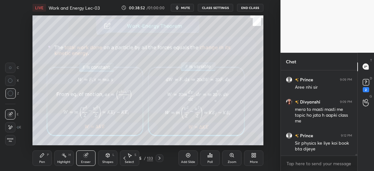
click at [43, 158] on div "Pen P" at bounding box center [41, 158] width 19 height 15
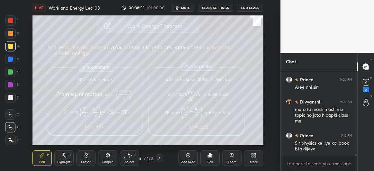
click at [85, 156] on icon at bounding box center [86, 155] width 4 height 4
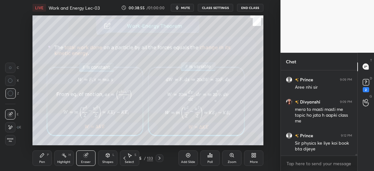
click at [44, 158] on icon at bounding box center [42, 155] width 5 height 5
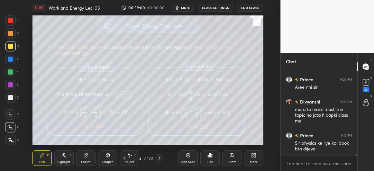
scroll to position [4474, 0]
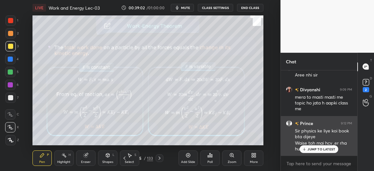
click at [313, 150] on p "JUMP TO LATEST" at bounding box center [321, 149] width 28 height 4
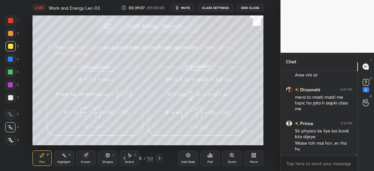
scroll to position [4502, 0]
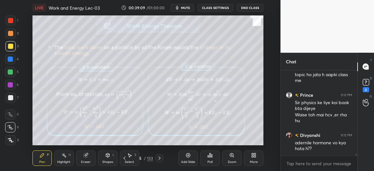
click at [160, 157] on icon at bounding box center [159, 158] width 5 height 5
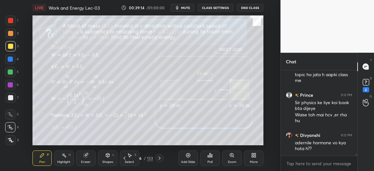
click at [89, 154] on div "Eraser" at bounding box center [85, 158] width 19 height 15
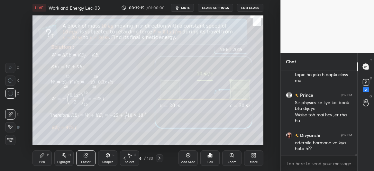
click at [42, 157] on icon at bounding box center [42, 155] width 5 height 5
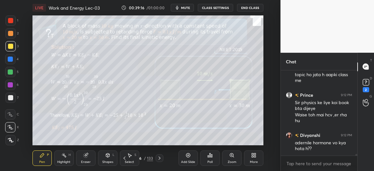
click at [13, 143] on div at bounding box center [10, 140] width 10 height 10
click at [12, 142] on div at bounding box center [10, 140] width 10 height 10
click at [7, 50] on div at bounding box center [10, 46] width 10 height 10
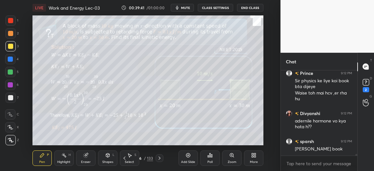
scroll to position [4552, 0]
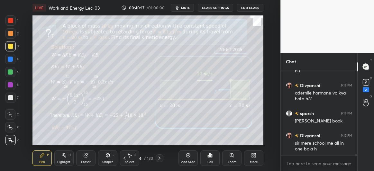
click at [8, 57] on div at bounding box center [10, 59] width 5 height 5
click at [10, 74] on div at bounding box center [10, 71] width 5 height 5
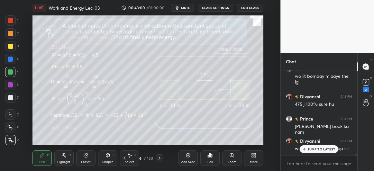
scroll to position [4758, 0]
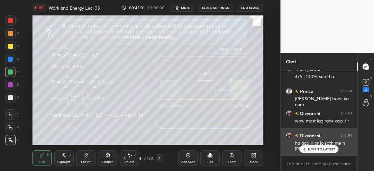
click at [315, 148] on p "JUMP TO LATEST" at bounding box center [321, 149] width 28 height 4
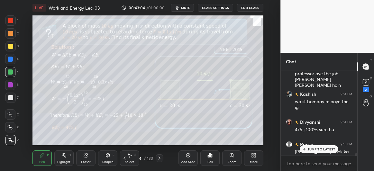
click at [311, 148] on p "JUMP TO LATEST" at bounding box center [321, 149] width 28 height 4
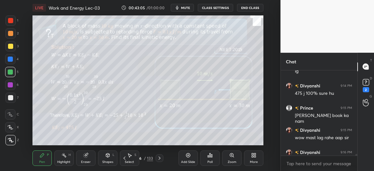
scroll to position [4737, 0]
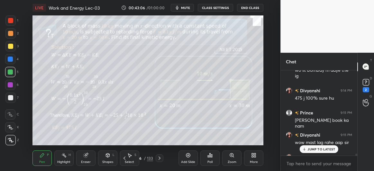
click at [308, 149] on p "JUMP TO LATEST" at bounding box center [321, 149] width 28 height 4
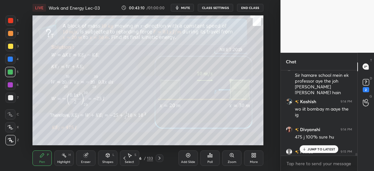
click at [307, 149] on icon at bounding box center [304, 149] width 4 height 4
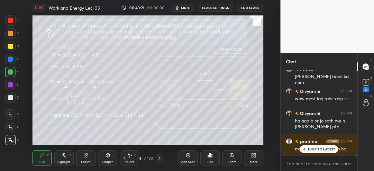
scroll to position [4803, 0]
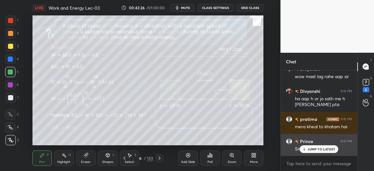
click at [313, 150] on p "JUMP TO LATEST" at bounding box center [321, 149] width 28 height 4
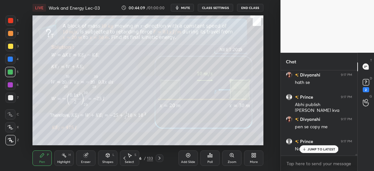
scroll to position [4936, 0]
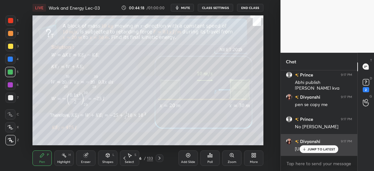
click at [315, 149] on p "JUMP TO LATEST" at bounding box center [321, 149] width 28 height 4
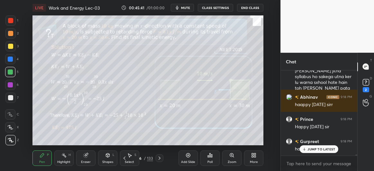
scroll to position [5149, 0]
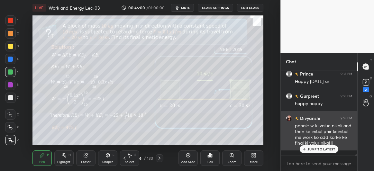
click at [322, 151] on div "JUMP TO LATEST" at bounding box center [319, 149] width 39 height 8
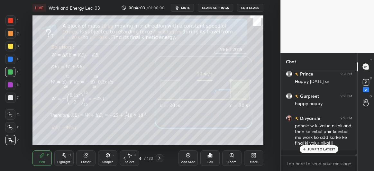
scroll to position [5171, 0]
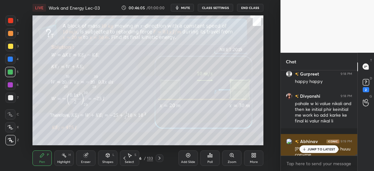
click at [319, 150] on p "JUMP TO LATEST" at bounding box center [321, 149] width 28 height 4
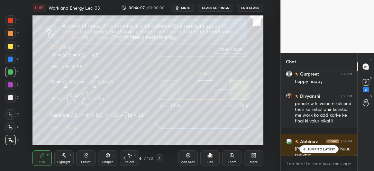
scroll to position [5178, 0]
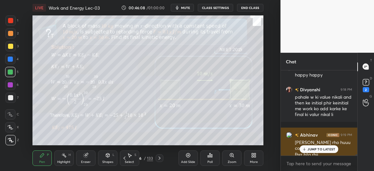
click at [318, 149] on p "JUMP TO LATEST" at bounding box center [321, 149] width 28 height 4
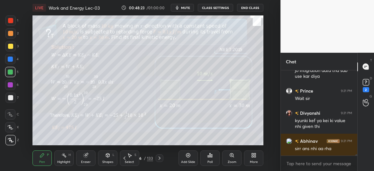
scroll to position [5329, 0]
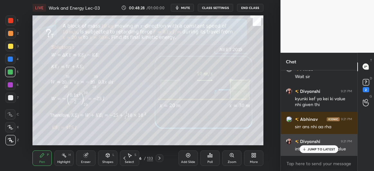
click at [309, 150] on p "JUMP TO LATEST" at bounding box center [321, 149] width 28 height 4
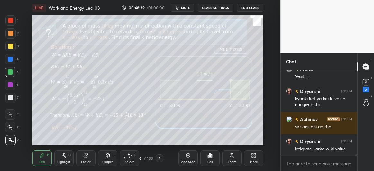
click at [10, 99] on div at bounding box center [10, 97] width 5 height 5
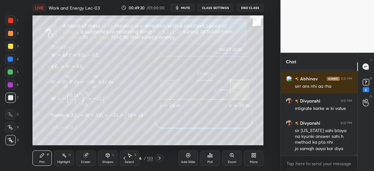
scroll to position [5376, 0]
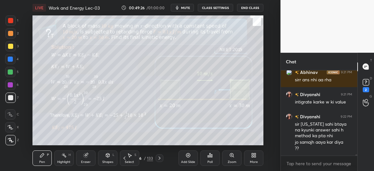
click at [214, 142] on div "Poll" at bounding box center [209, 158] width 19 height 36
click at [188, 159] on div "Add Slide" at bounding box center [187, 158] width 19 height 15
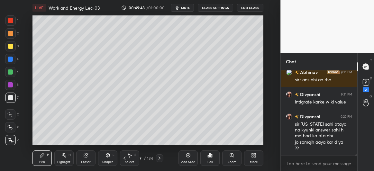
click at [13, 85] on div at bounding box center [10, 85] width 10 height 10
click at [10, 47] on div at bounding box center [10, 46] width 5 height 5
click at [84, 157] on icon at bounding box center [85, 155] width 5 height 5
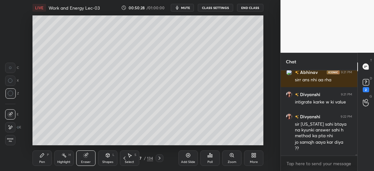
click at [41, 160] on div "Pen" at bounding box center [42, 161] width 6 height 3
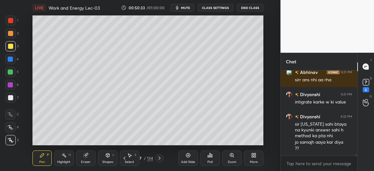
click at [88, 154] on icon at bounding box center [87, 154] width 4 height 3
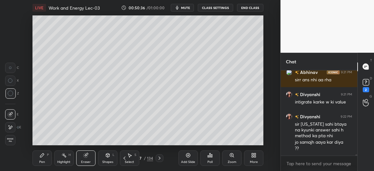
click at [40, 159] on div "Pen P" at bounding box center [41, 158] width 19 height 15
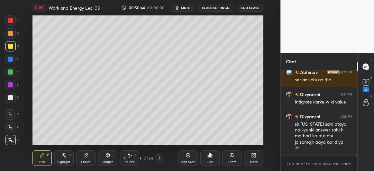
click at [9, 98] on div at bounding box center [10, 97] width 5 height 5
click at [124, 157] on icon at bounding box center [124, 158] width 5 height 5
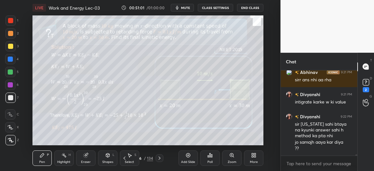
click at [158, 158] on icon at bounding box center [159, 158] width 5 height 5
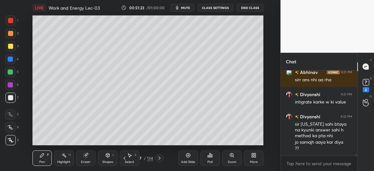
click at [10, 73] on div at bounding box center [10, 71] width 5 height 5
click at [124, 160] on icon at bounding box center [124, 158] width 5 height 5
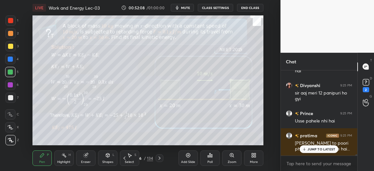
scroll to position [5504, 0]
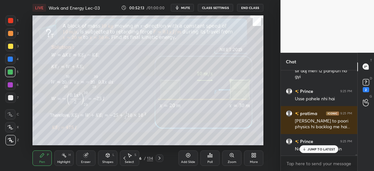
click at [314, 154] on div "Prince 9:25 PM No sir foundation mein" at bounding box center [319, 145] width 77 height 22
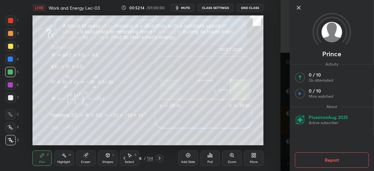
click at [298, 6] on icon at bounding box center [299, 8] width 8 height 8
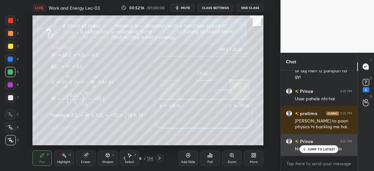
click at [313, 149] on p "JUMP TO LATEST" at bounding box center [321, 149] width 28 height 4
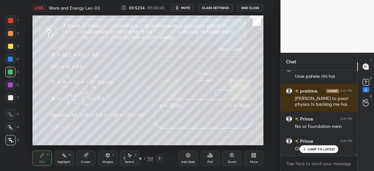
scroll to position [5554, 0]
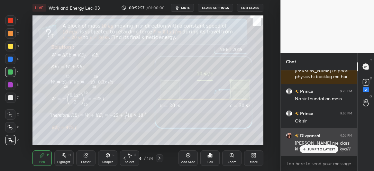
click at [314, 150] on p "JUMP TO LATEST" at bounding box center [321, 149] width 28 height 4
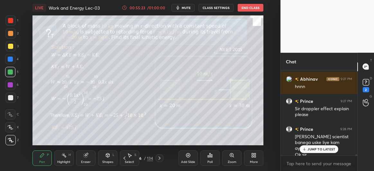
scroll to position [5779, 0]
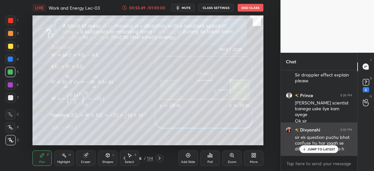
click at [315, 150] on p "JUMP TO LATEST" at bounding box center [321, 149] width 28 height 4
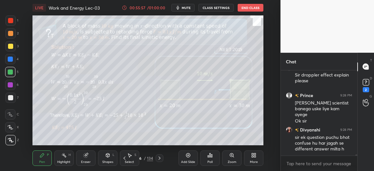
scroll to position [5801, 0]
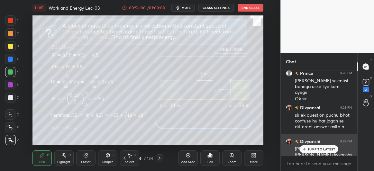
click at [321, 148] on p "JUMP TO LATEST" at bounding box center [321, 149] width 28 height 4
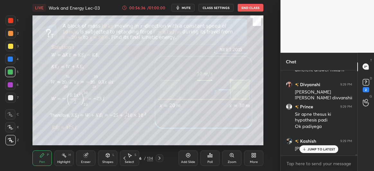
scroll to position [5892, 0]
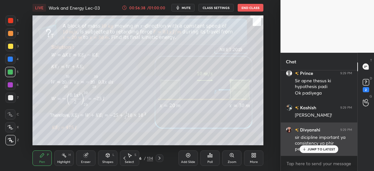
click at [314, 150] on p "JUMP TO LATEST" at bounding box center [321, 149] width 28 height 4
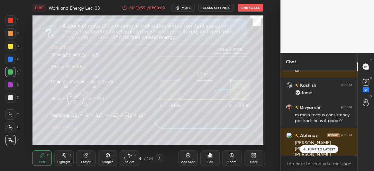
scroll to position [6171, 0]
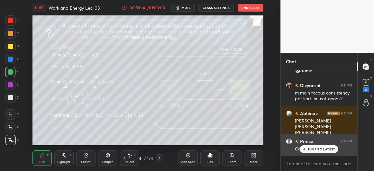
click at [322, 148] on p "JUMP TO LATEST" at bounding box center [321, 149] width 28 height 4
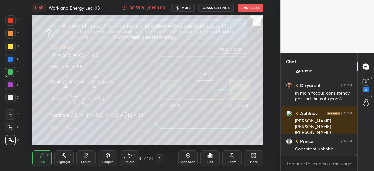
scroll to position [6205, 0]
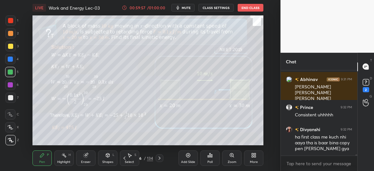
click at [189, 156] on icon at bounding box center [188, 155] width 5 height 5
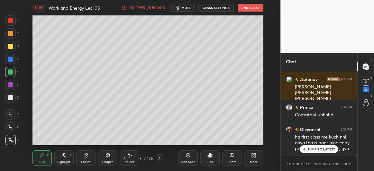
scroll to position [6238, 0]
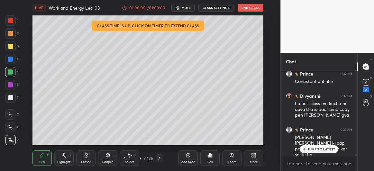
click at [9, 50] on div at bounding box center [10, 46] width 10 height 10
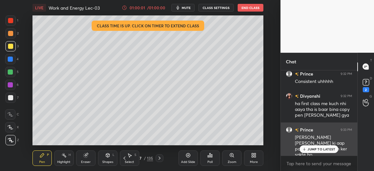
click at [321, 149] on p "JUMP TO LATEST" at bounding box center [321, 149] width 28 height 4
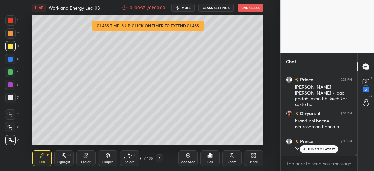
scroll to position [6311, 0]
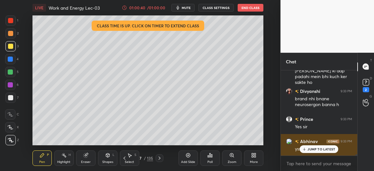
click at [321, 151] on p "JUMP TO LATEST" at bounding box center [321, 149] width 28 height 4
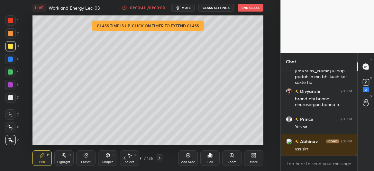
click at [142, 9] on div "01:00:41" at bounding box center [137, 8] width 18 height 4
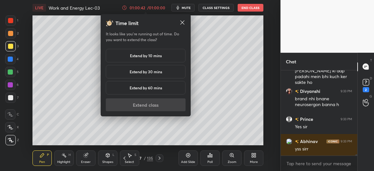
click at [179, 21] on icon at bounding box center [182, 22] width 6 height 6
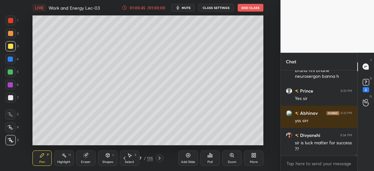
scroll to position [6345, 0]
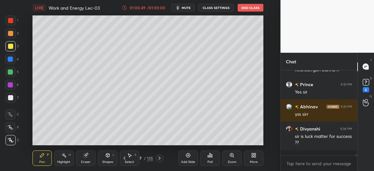
click at [9, 73] on div at bounding box center [10, 71] width 5 height 5
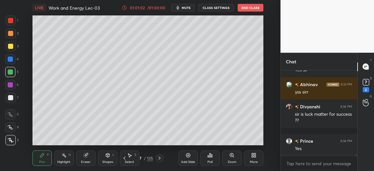
click at [106, 156] on icon at bounding box center [108, 155] width 4 height 4
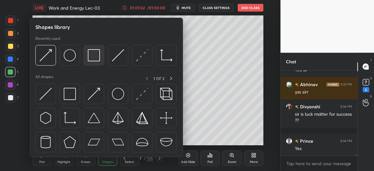
click at [91, 54] on img at bounding box center [94, 55] width 12 height 12
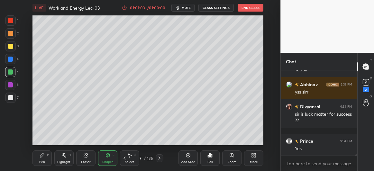
click at [11, 49] on div at bounding box center [10, 46] width 10 height 10
click at [46, 157] on div "Pen P" at bounding box center [41, 158] width 19 height 15
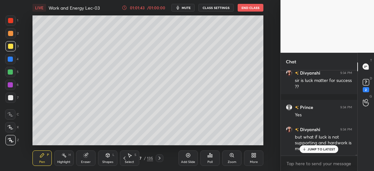
scroll to position [6429, 0]
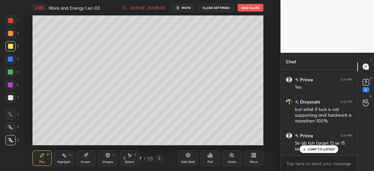
click at [327, 150] on p "JUMP TO LATEST" at bounding box center [321, 149] width 28 height 4
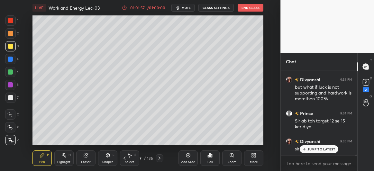
click at [310, 148] on p "JUMP TO LATEST" at bounding box center [321, 149] width 28 height 4
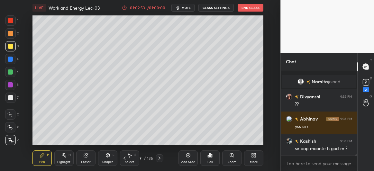
scroll to position [5304, 0]
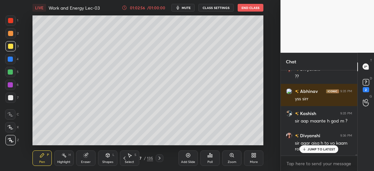
click at [325, 153] on div "JUMP TO LATEST" at bounding box center [319, 149] width 39 height 8
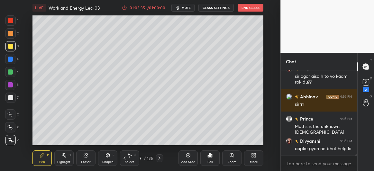
scroll to position [5377, 0]
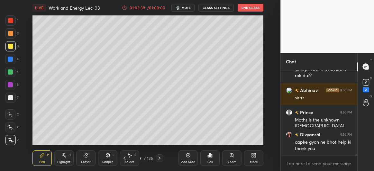
click at [250, 8] on button "End Class" at bounding box center [251, 8] width 26 height 8
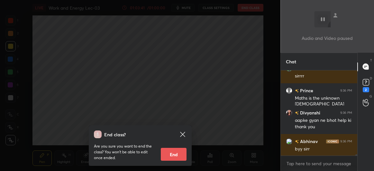
scroll to position [5421, 0]
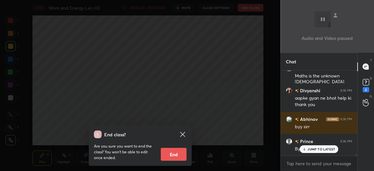
click at [179, 156] on button "End" at bounding box center [174, 154] width 26 height 13
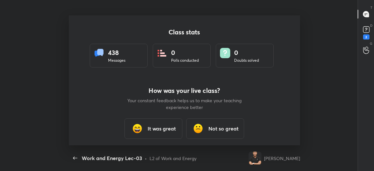
scroll to position [130, 369]
click at [153, 125] on h3 "It was great" at bounding box center [162, 129] width 28 height 8
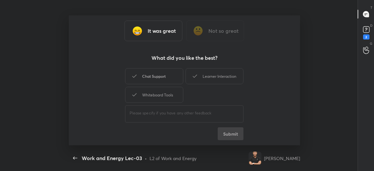
click at [173, 69] on div "Chat Support" at bounding box center [154, 76] width 58 height 16
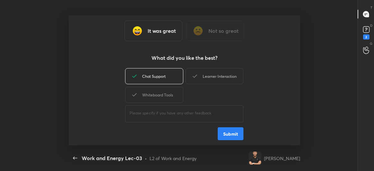
click at [195, 72] on div "Learner Interaction" at bounding box center [215, 76] width 58 height 16
click at [227, 131] on button "Submit" at bounding box center [231, 133] width 26 height 13
